Goal: Information Seeking & Learning: Find specific page/section

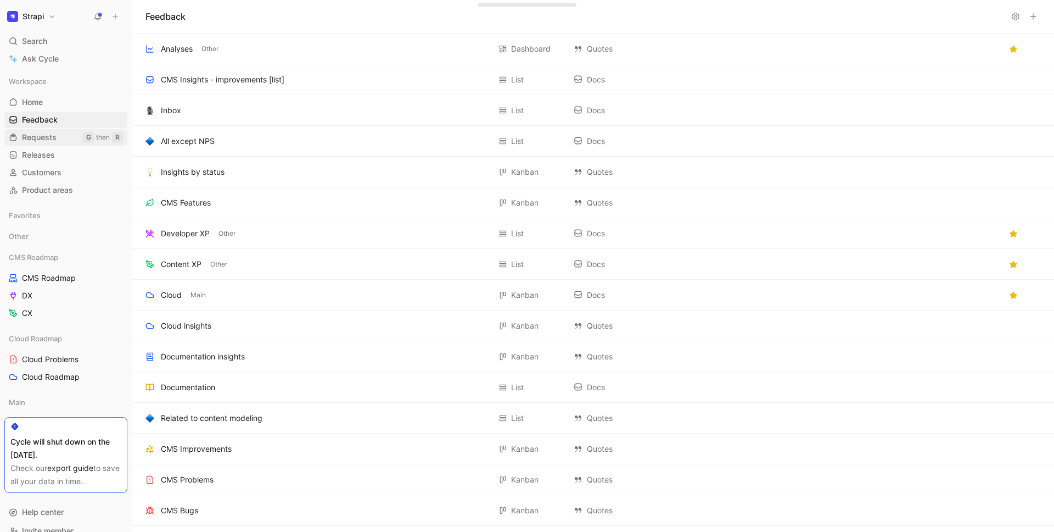
click at [40, 137] on span "Requests" at bounding box center [39, 137] width 35 height 11
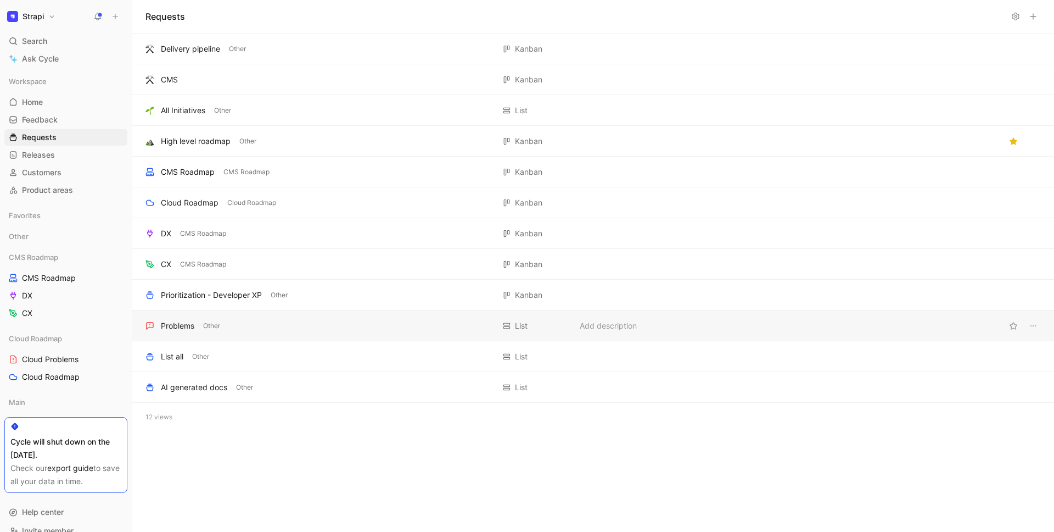
click at [195, 322] on div "Problems Other" at bounding box center [320, 325] width 349 height 13
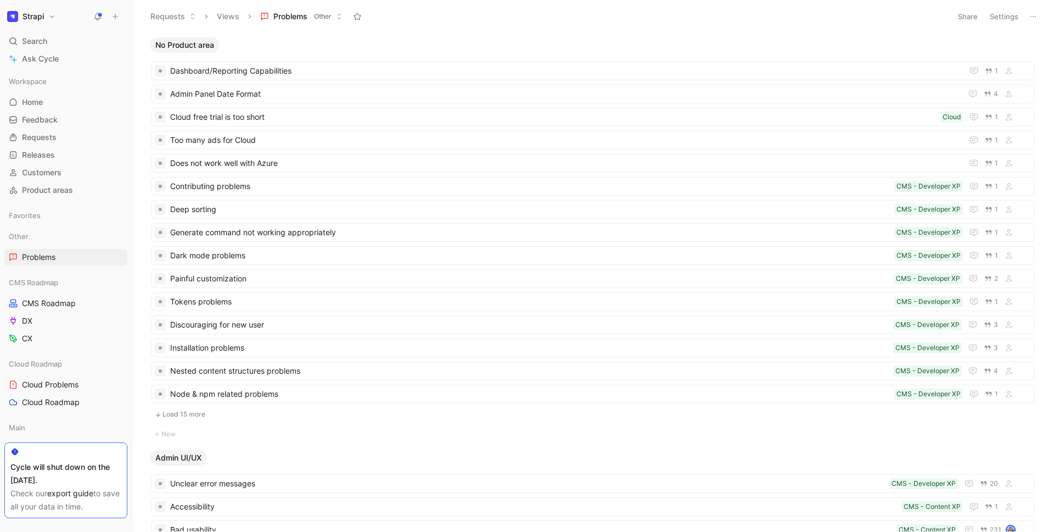
click at [1031, 16] on use at bounding box center [1033, 16] width 5 height 1
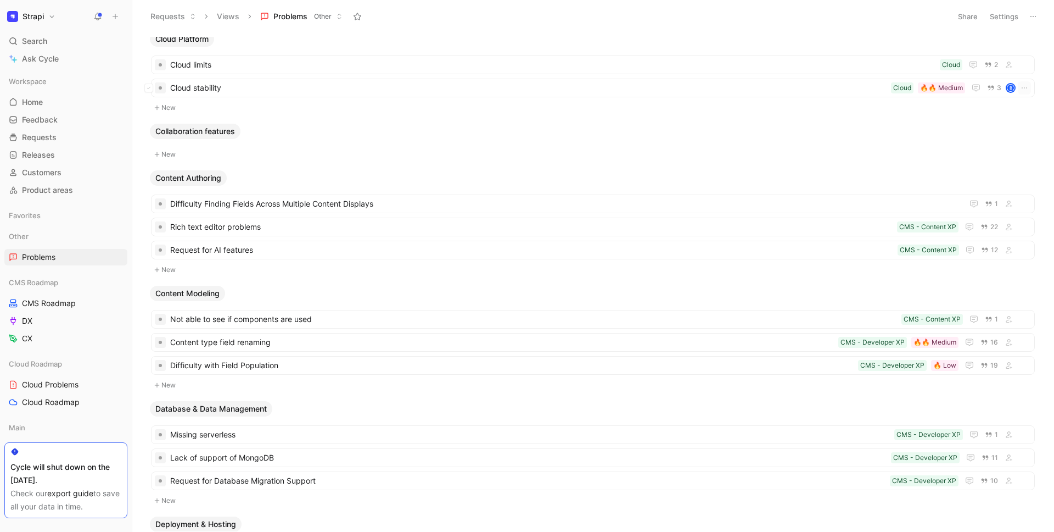
scroll to position [592, 0]
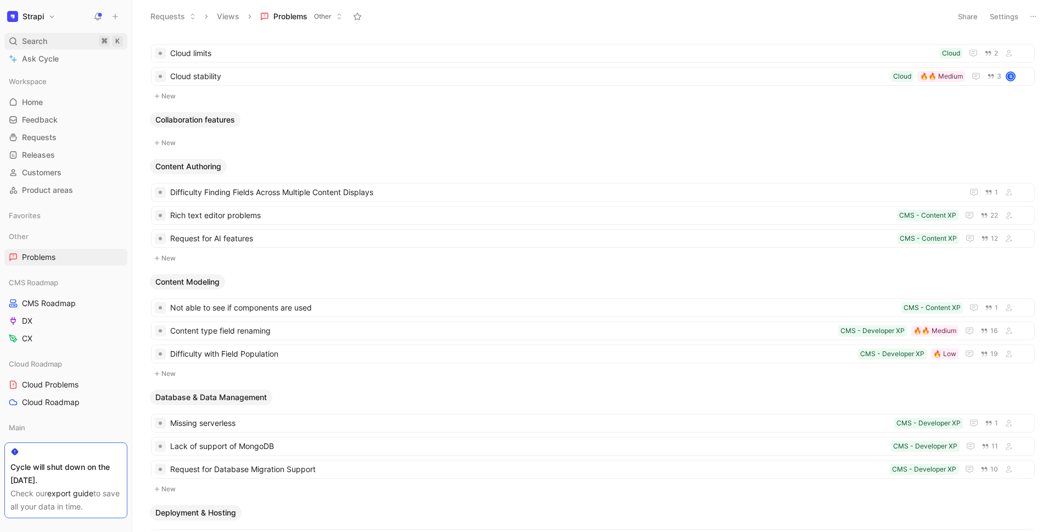
click at [45, 42] on span "Search" at bounding box center [34, 41] width 25 height 13
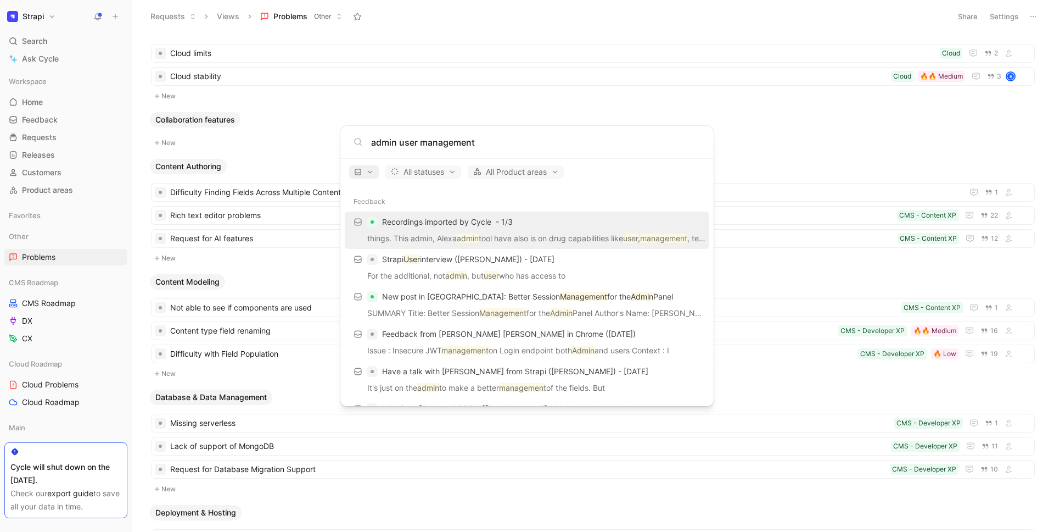
type input "admin user management"
click at [366, 173] on span "button" at bounding box center [364, 172] width 20 height 8
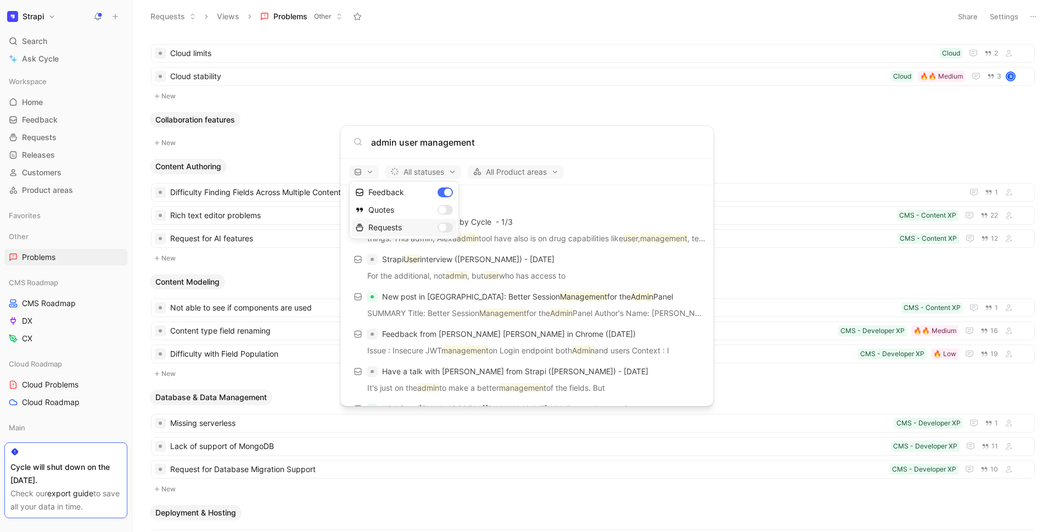
click at [442, 228] on div "Requests" at bounding box center [404, 228] width 104 height 18
click at [446, 194] on div "Feedback" at bounding box center [404, 192] width 104 height 18
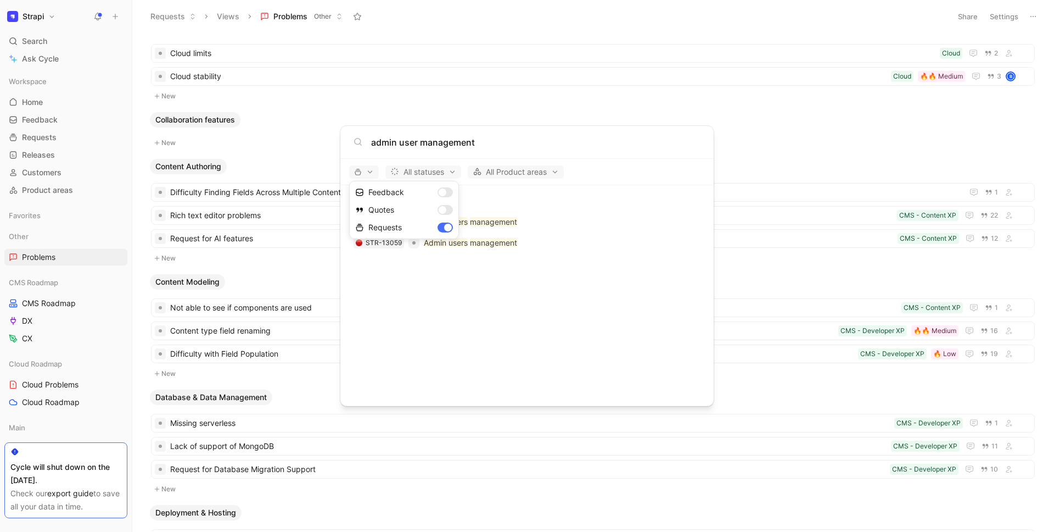
click at [541, 205] on div at bounding box center [527, 266] width 1054 height 532
click at [501, 239] on mark "management" at bounding box center [493, 242] width 47 height 9
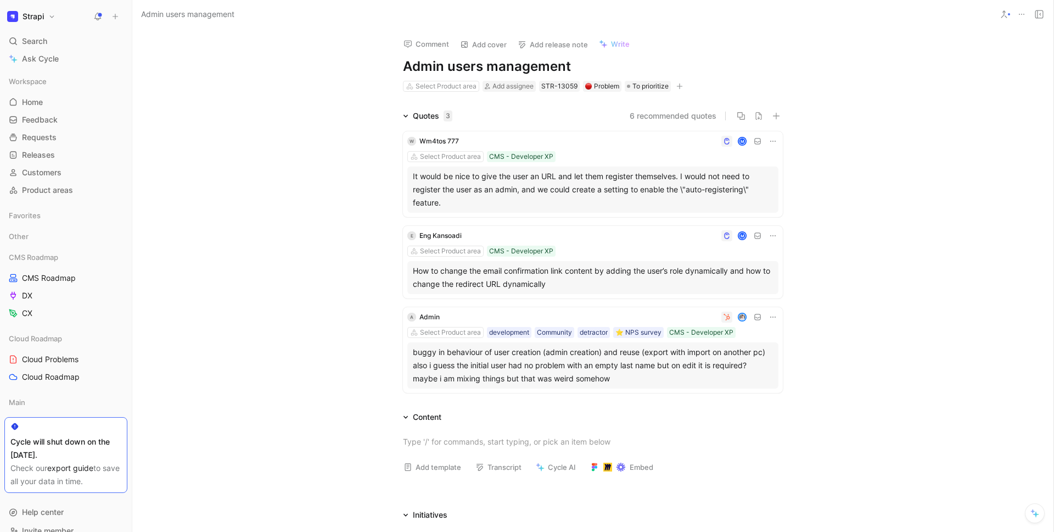
click at [495, 66] on h1 "Admin users management" at bounding box center [593, 67] width 380 height 18
copy h1 "Admin users management"
click at [877, 288] on div "Quotes 3 6 recommended quotes W Wm4tos 777 M Select Product area CMS - Develope…" at bounding box center [592, 253] width 921 height 288
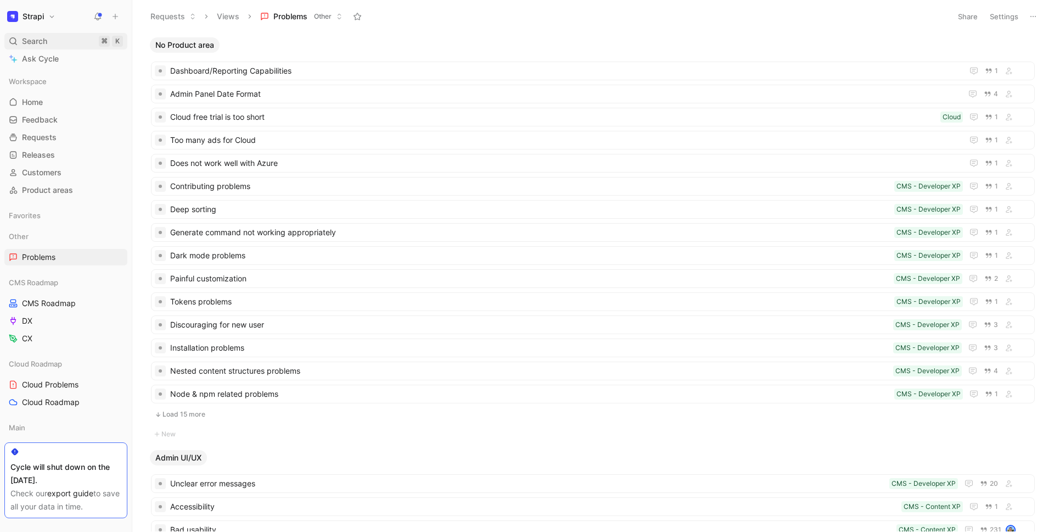
click at [31, 47] on span "Search" at bounding box center [34, 41] width 25 height 13
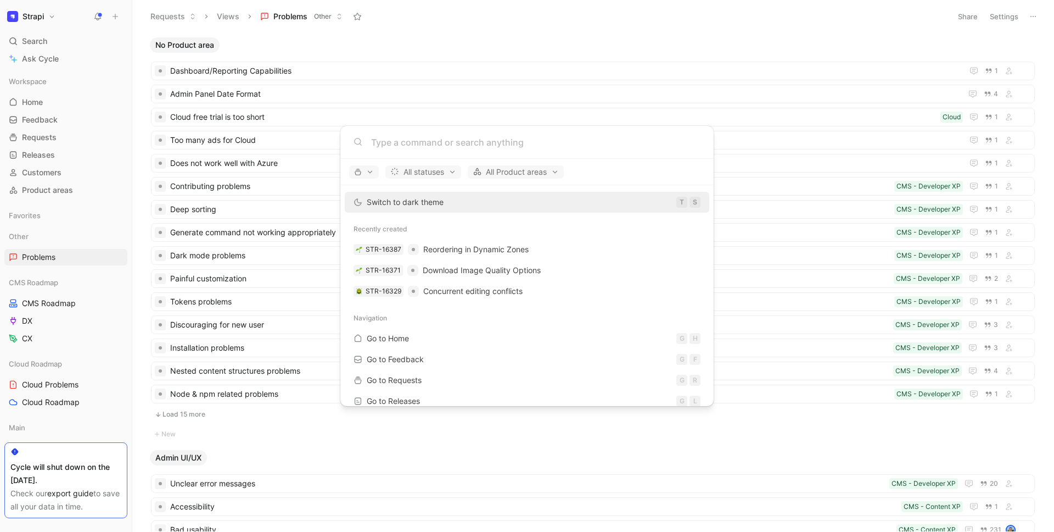
click at [407, 142] on input at bounding box center [535, 142] width 329 height 13
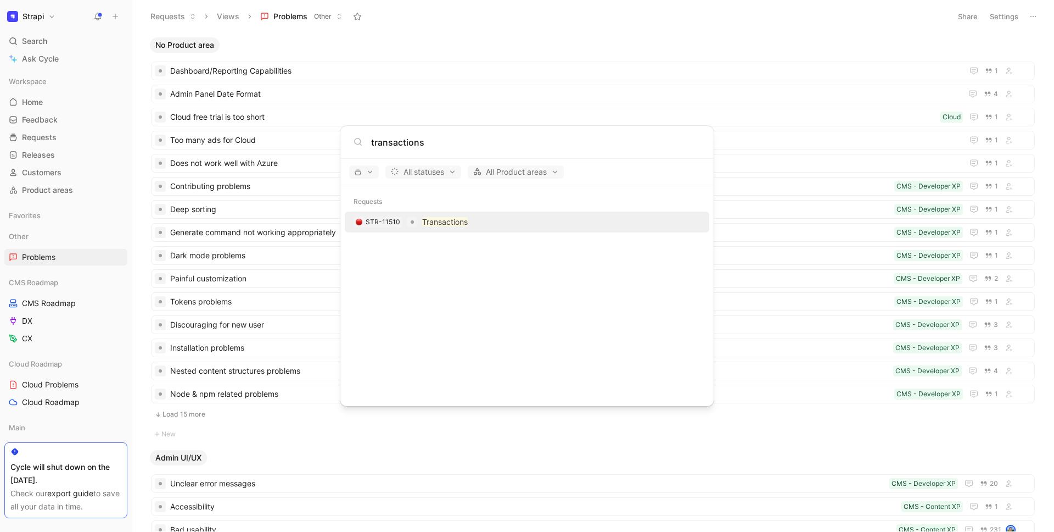
type input "transactions"
click at [465, 225] on mark "Transactions" at bounding box center [445, 221] width 46 height 9
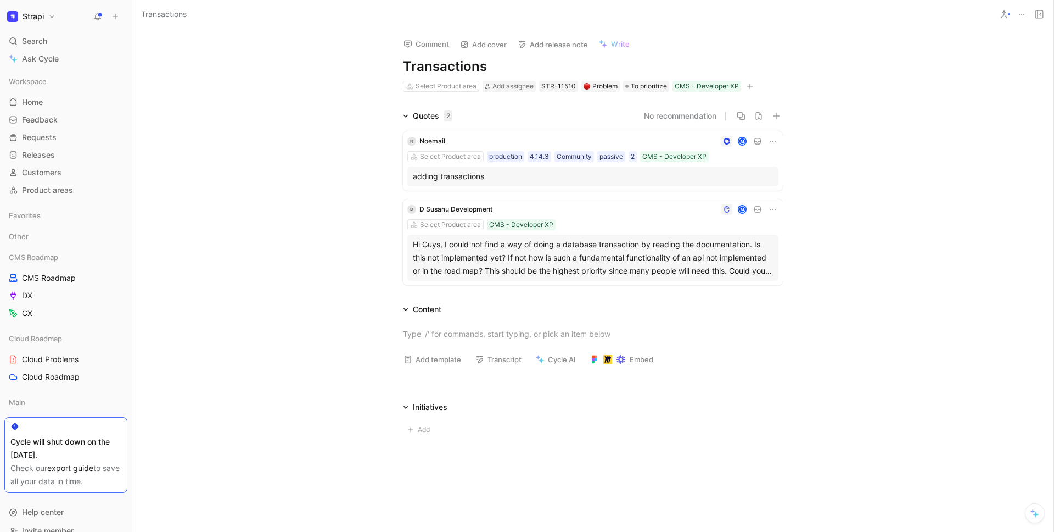
click at [842, 275] on div "Quotes 2 No recommendation N Noemail M Select Product area production 4.14.3 Co…" at bounding box center [592, 199] width 921 height 180
click at [47, 38] on span "Search" at bounding box center [34, 41] width 25 height 13
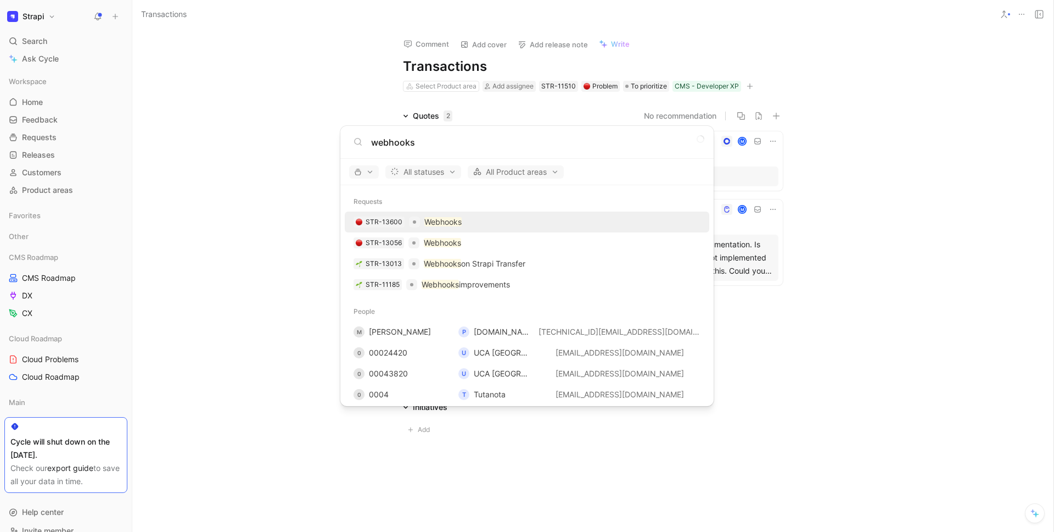
type input "webhooks"
click at [486, 225] on div "STR-13600 Webhooks" at bounding box center [527, 222] width 358 height 20
